Goal: Entertainment & Leisure: Browse casually

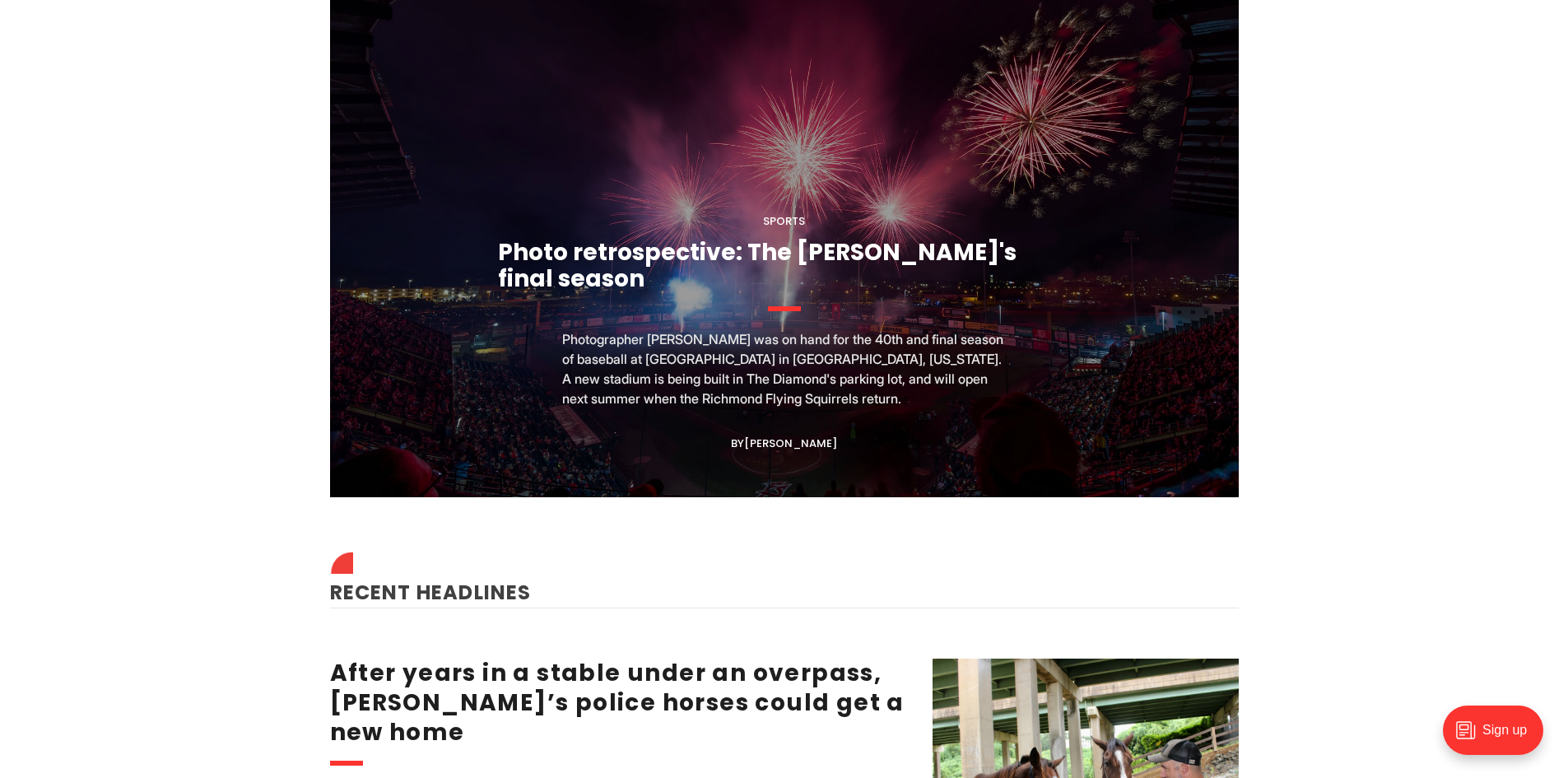
scroll to position [1482, 0]
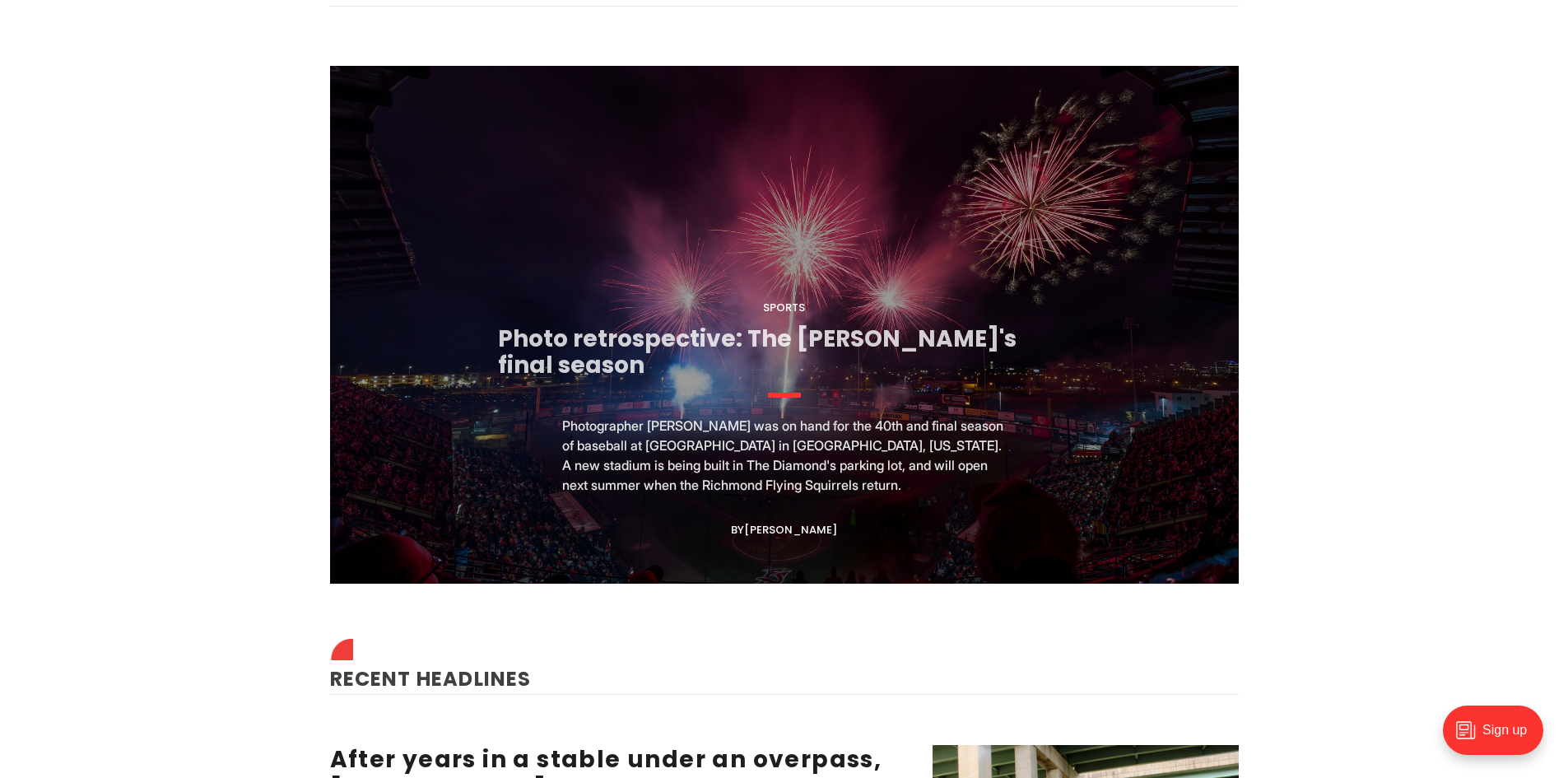
click at [655, 345] on link "Photo retrospective: The [PERSON_NAME]'s final season" at bounding box center [757, 352] width 518 height 58
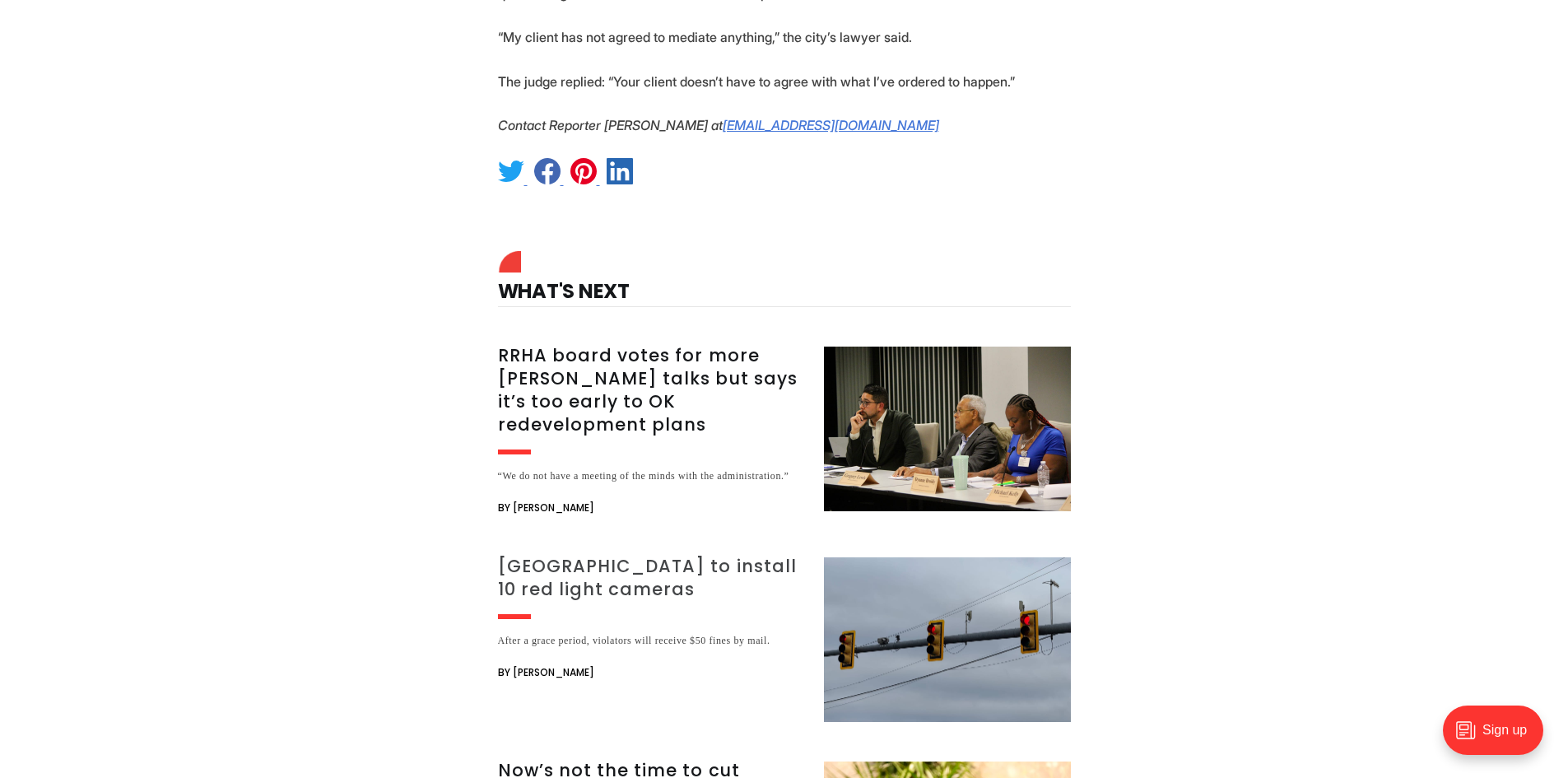
scroll to position [4942, 0]
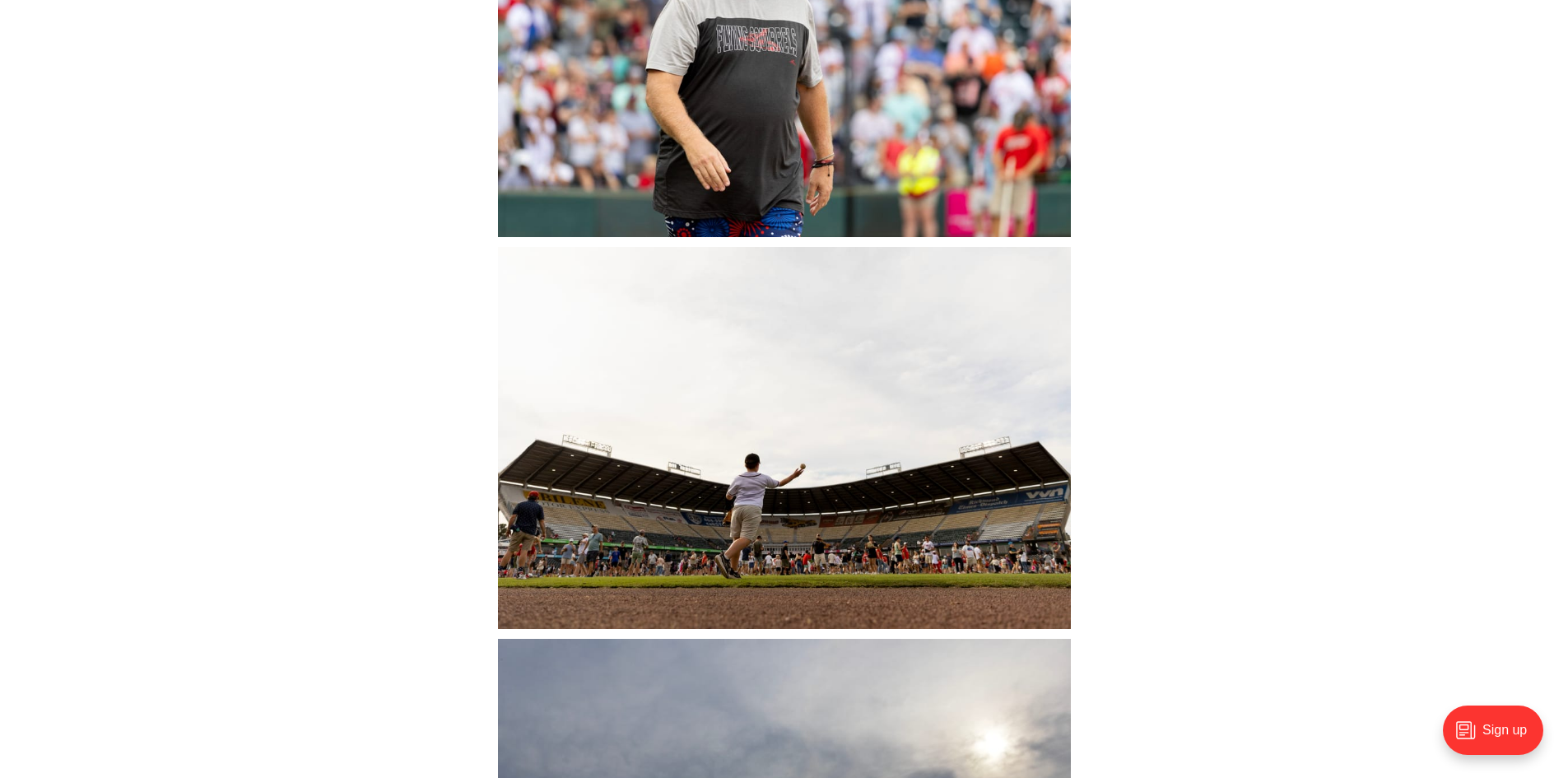
scroll to position [20589, 0]
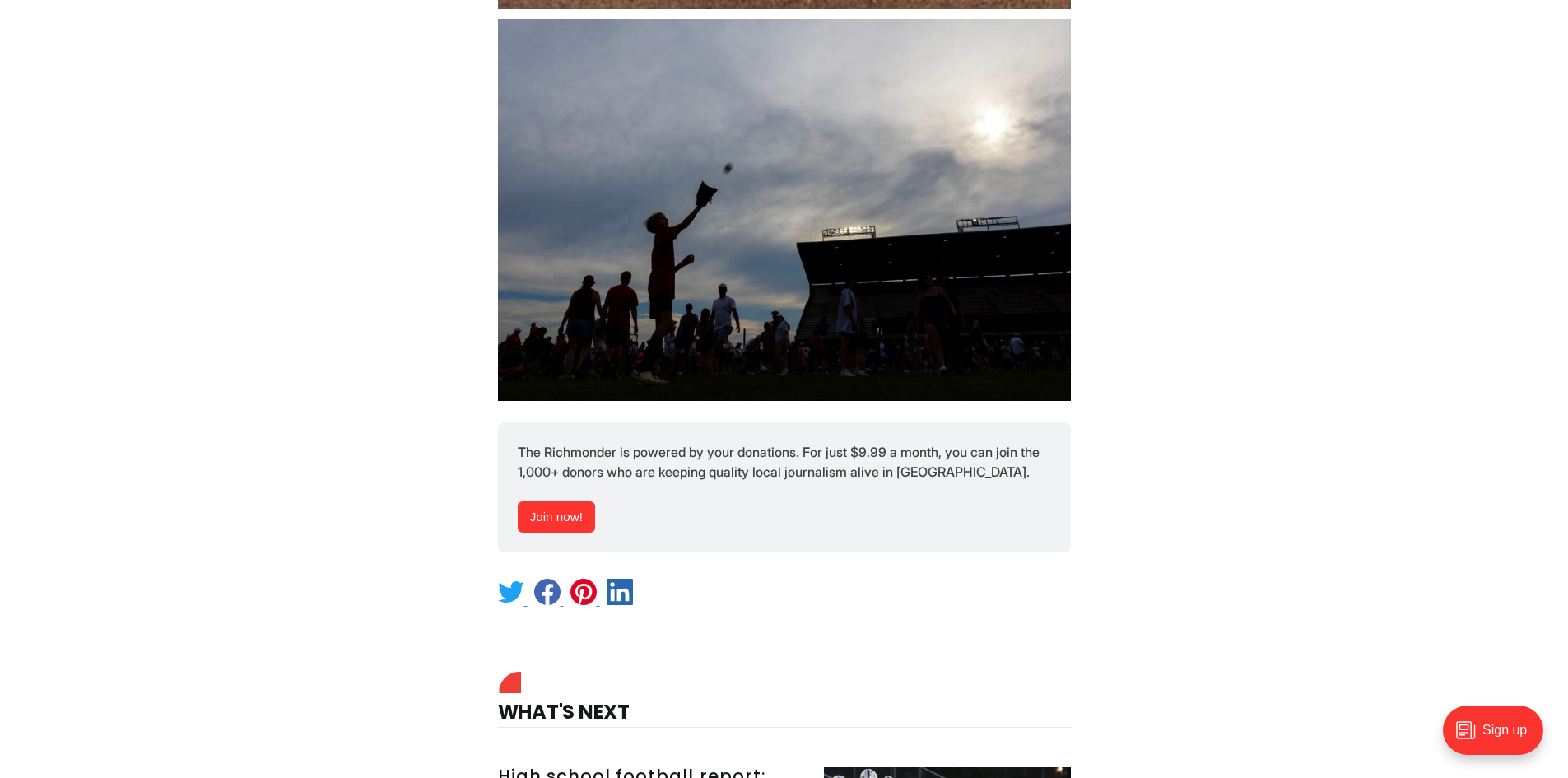
scroll to position [21001, 0]
